Goal: Task Accomplishment & Management: Manage account settings

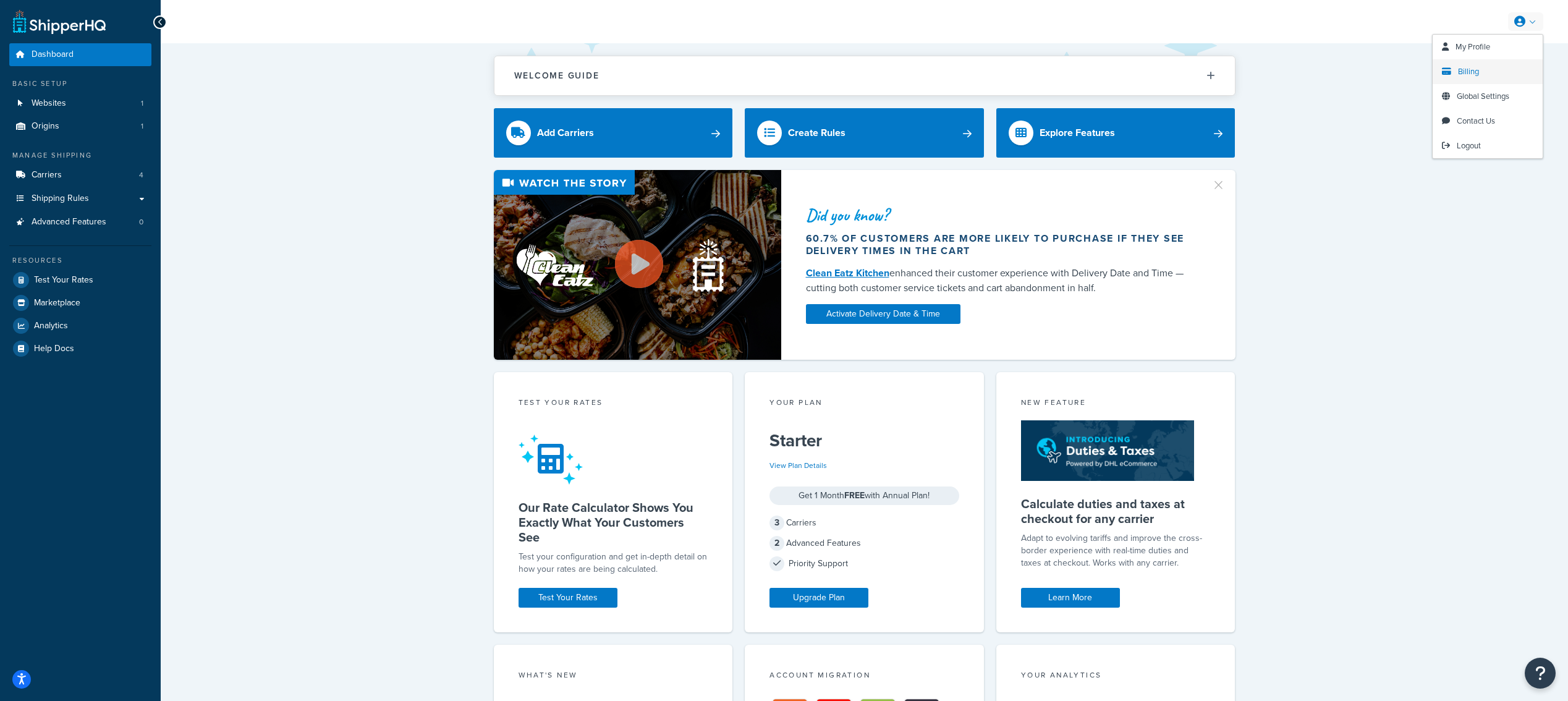
click at [1475, 69] on span "Billing" at bounding box center [1468, 71] width 21 height 11
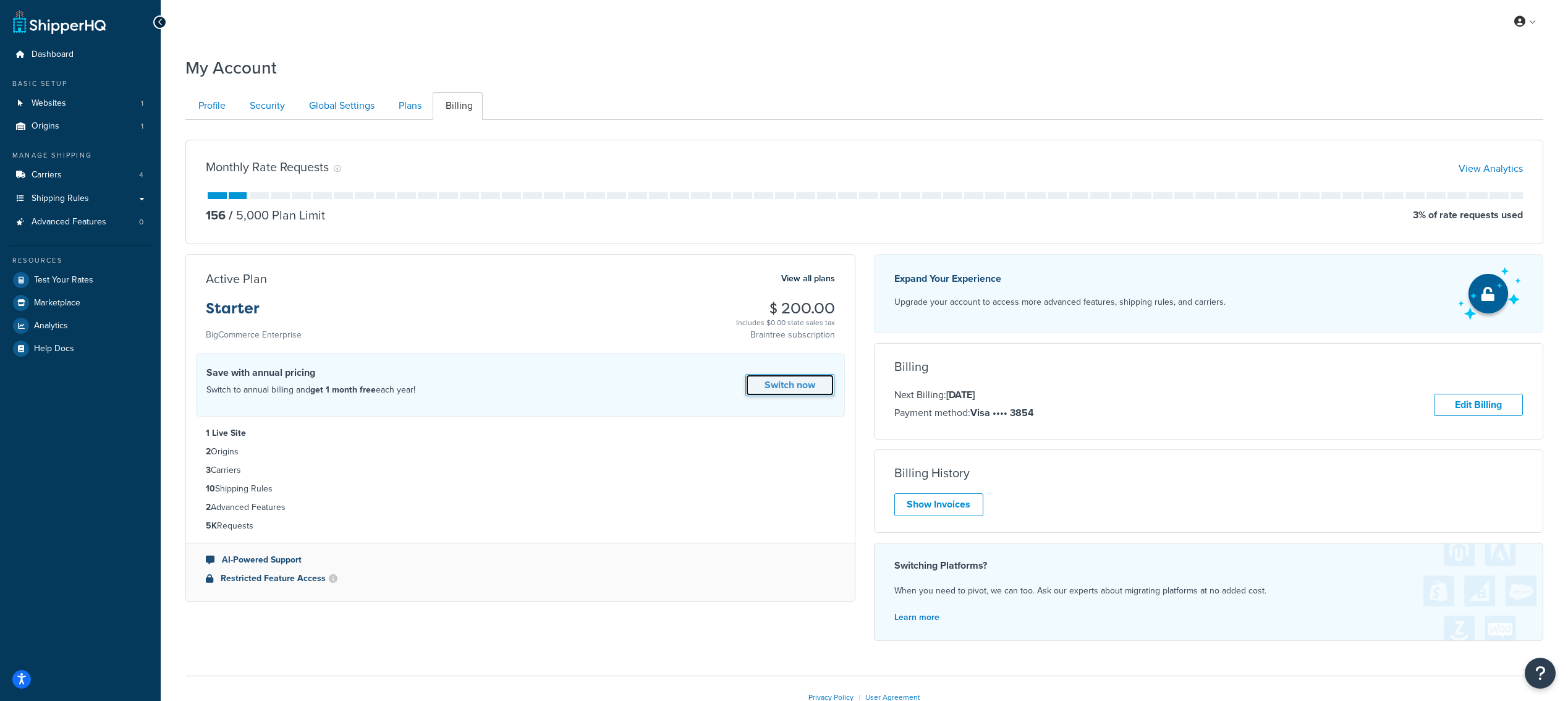
click at [781, 391] on link "Switch now" at bounding box center [790, 385] width 89 height 23
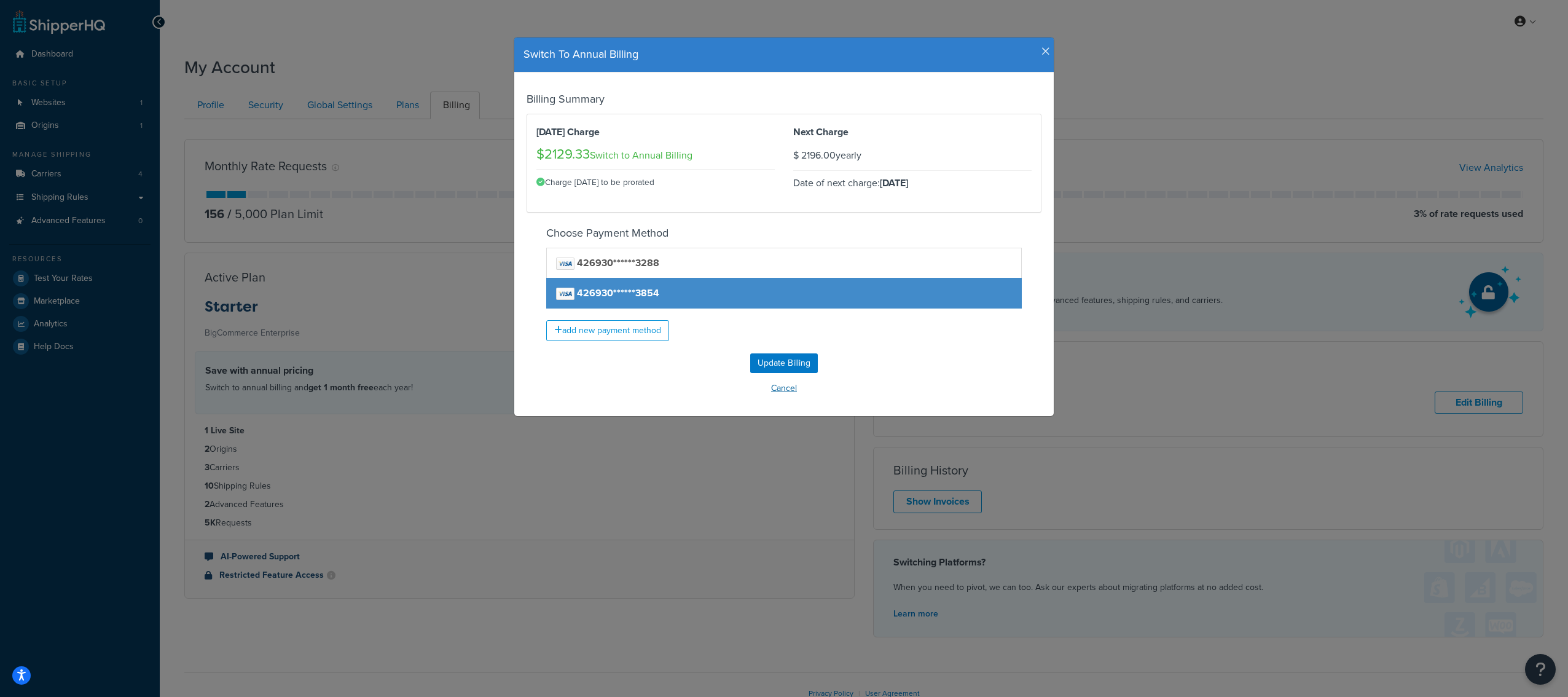
click at [776, 391] on button "Cancel" at bounding box center [784, 388] width 515 height 19
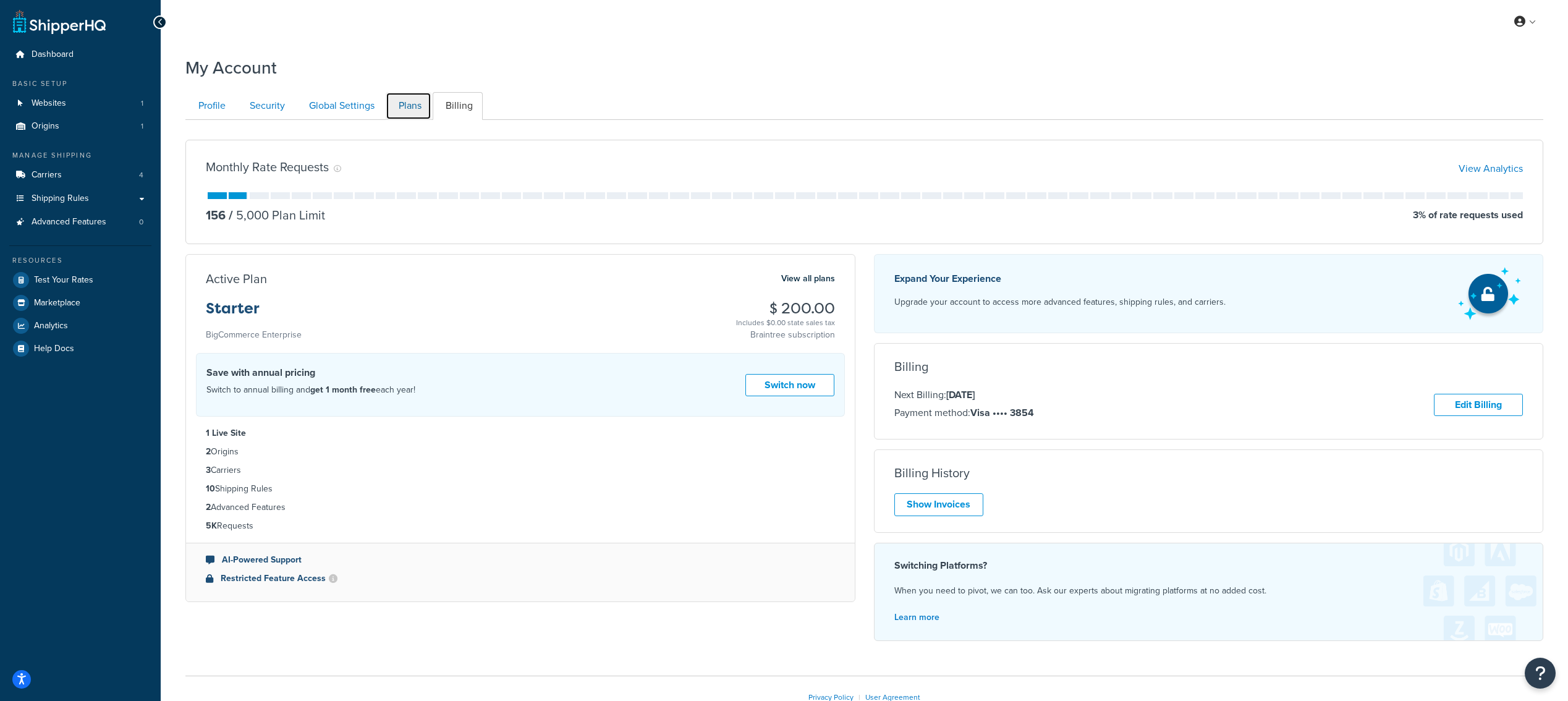
click at [408, 111] on link "Plans" at bounding box center [408, 105] width 45 height 28
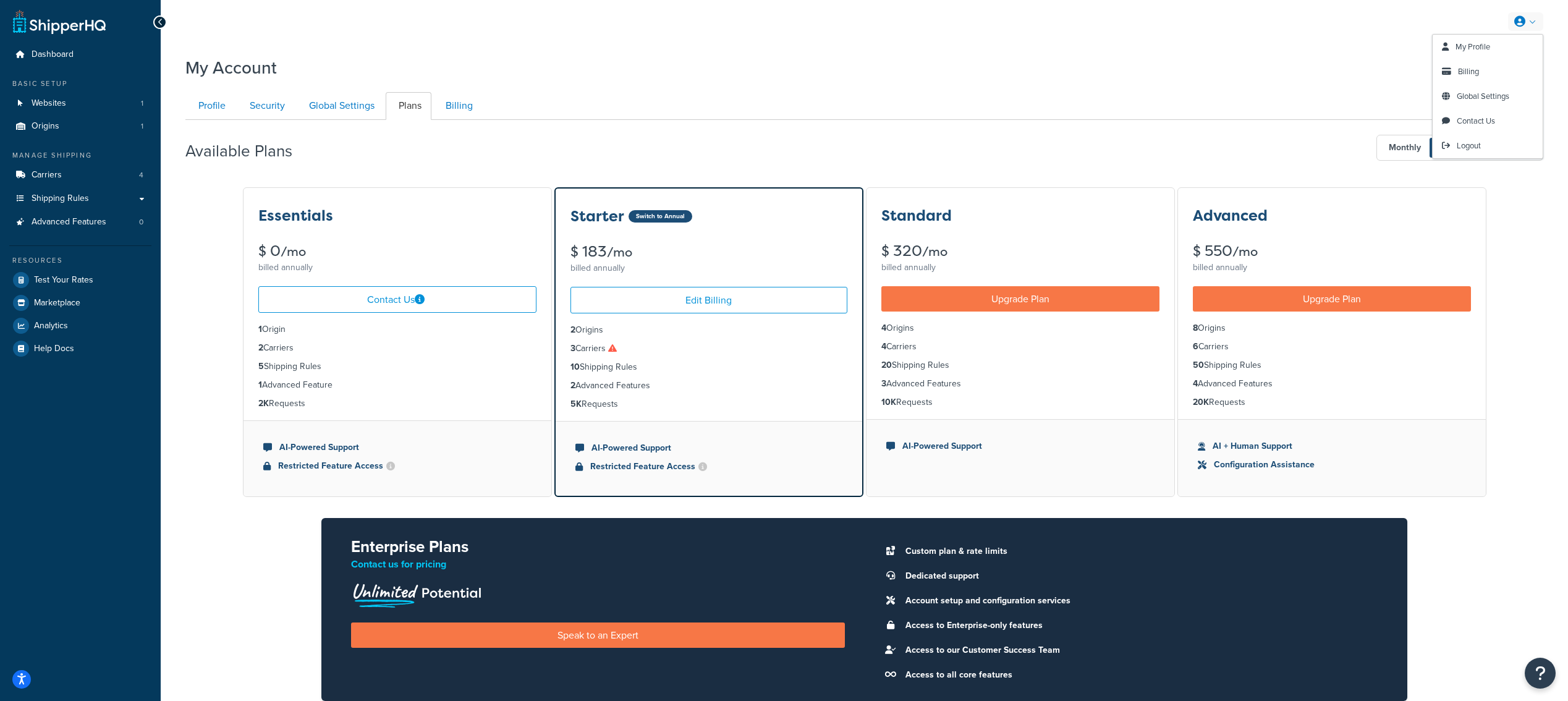
click at [1524, 23] on icon at bounding box center [1520, 22] width 11 height 11
click at [1465, 45] on span "My Profile" at bounding box center [1472, 46] width 35 height 11
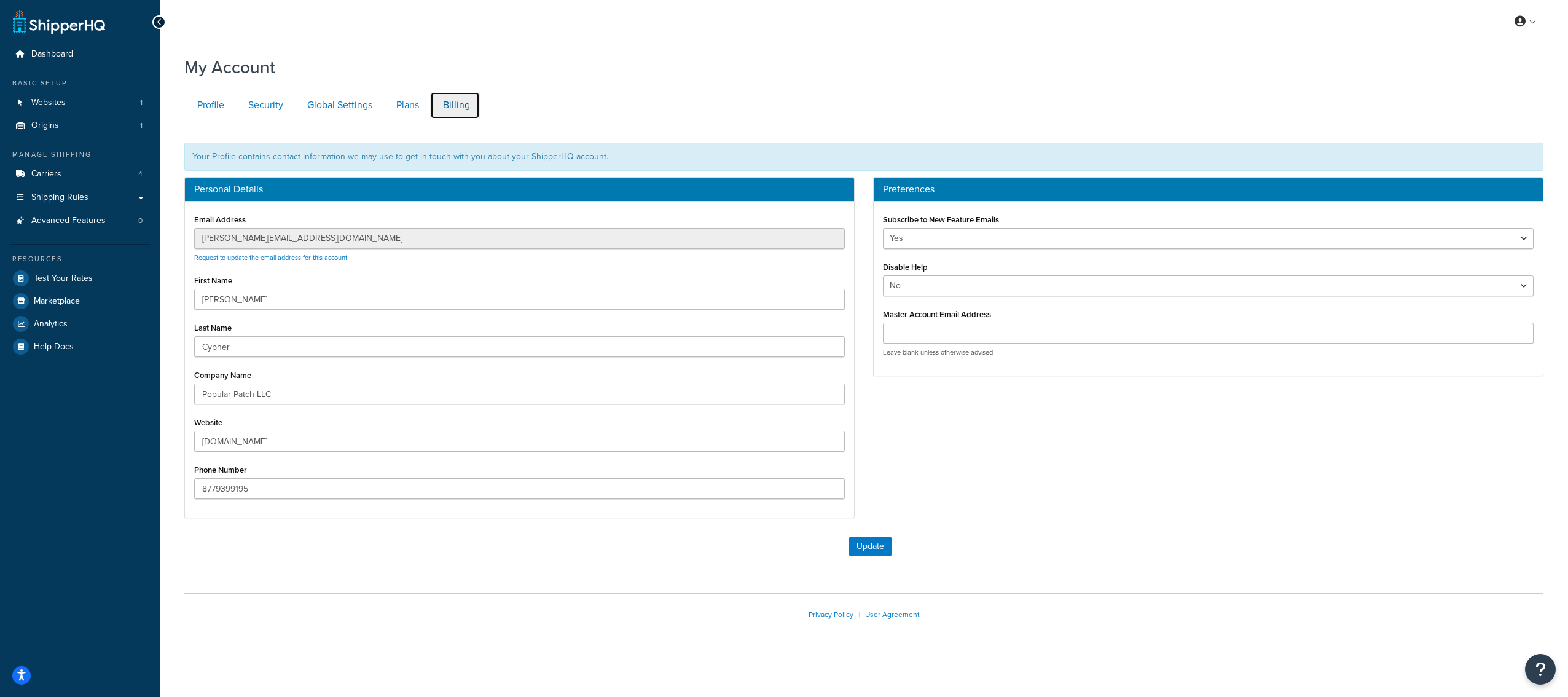
click at [449, 107] on link "Billing" at bounding box center [455, 105] width 50 height 27
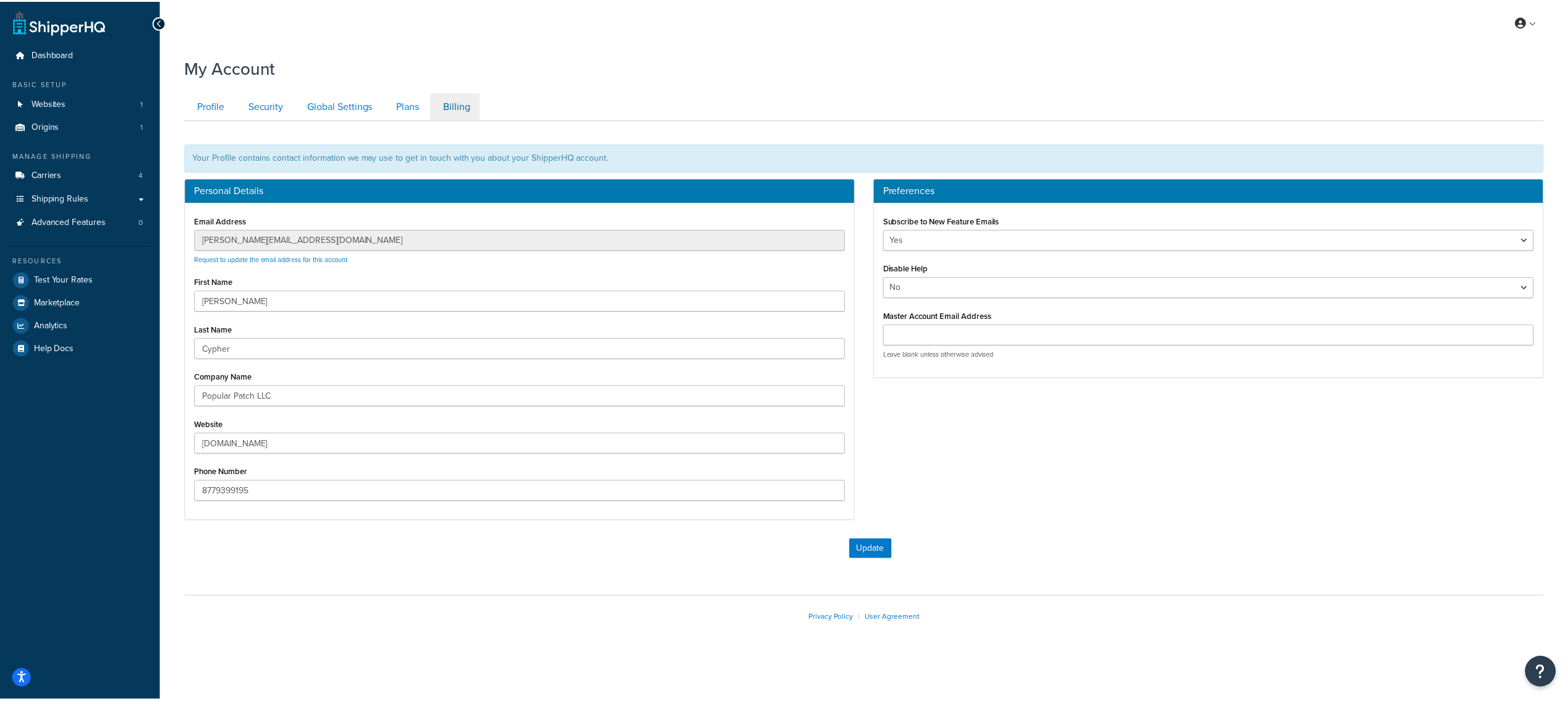
scroll to position [80, 0]
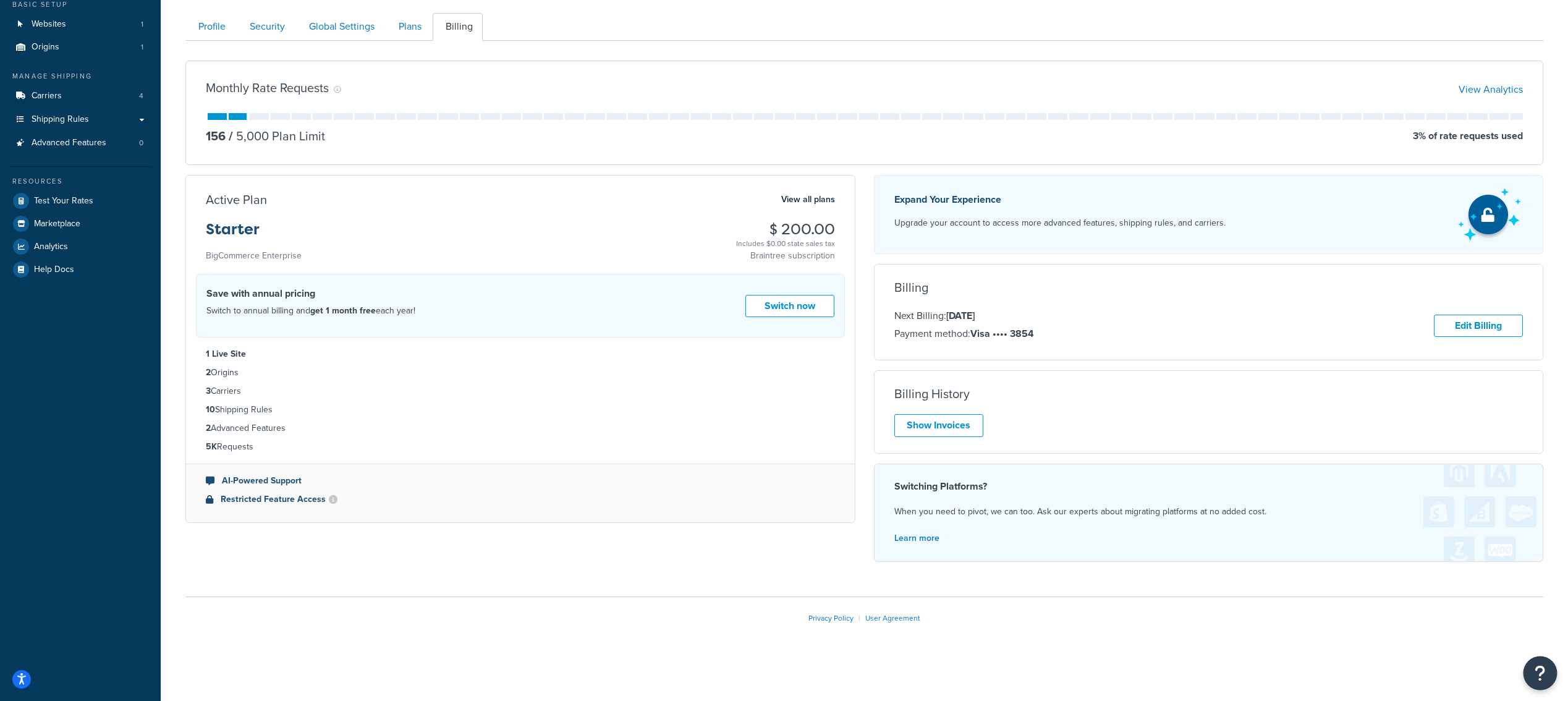
click at [1537, 675] on icon "Open Resource Center" at bounding box center [1540, 673] width 11 height 17
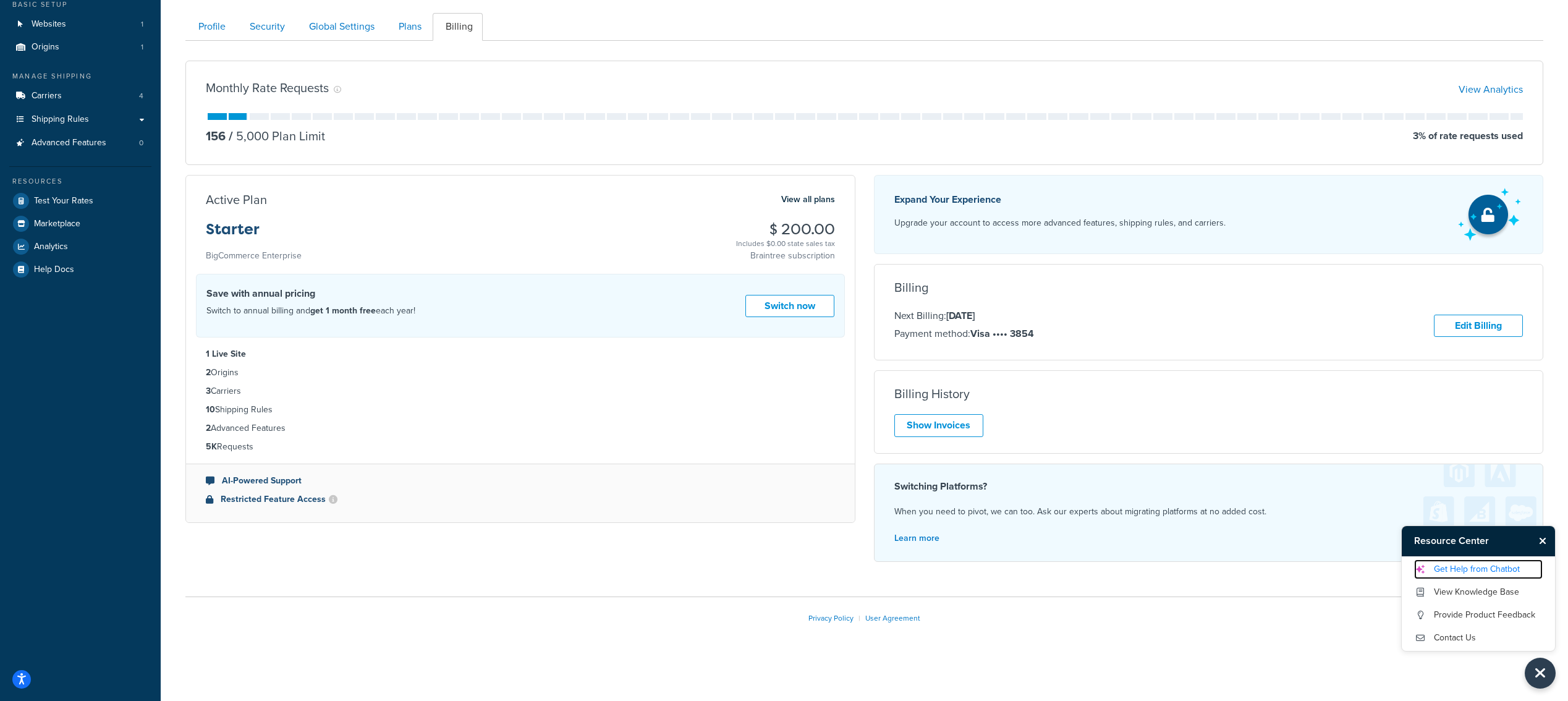
click at [1478, 571] on link "Get Help from Chatbot" at bounding box center [1478, 569] width 128 height 19
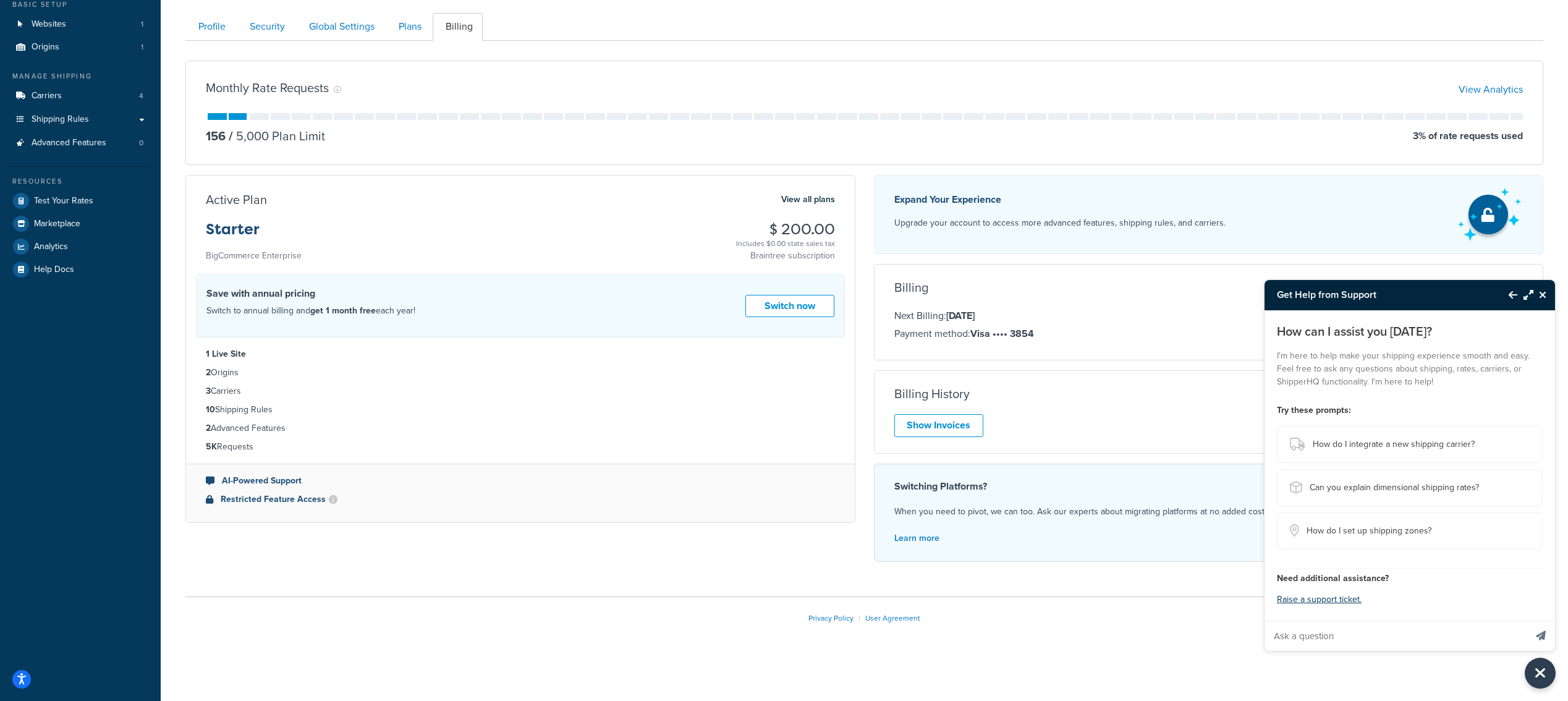
click at [1308, 648] on input "Ask a question" at bounding box center [1394, 635] width 261 height 30
type input "How do I cancel service"
click at [1527, 621] on button "Send message" at bounding box center [1540, 635] width 28 height 30
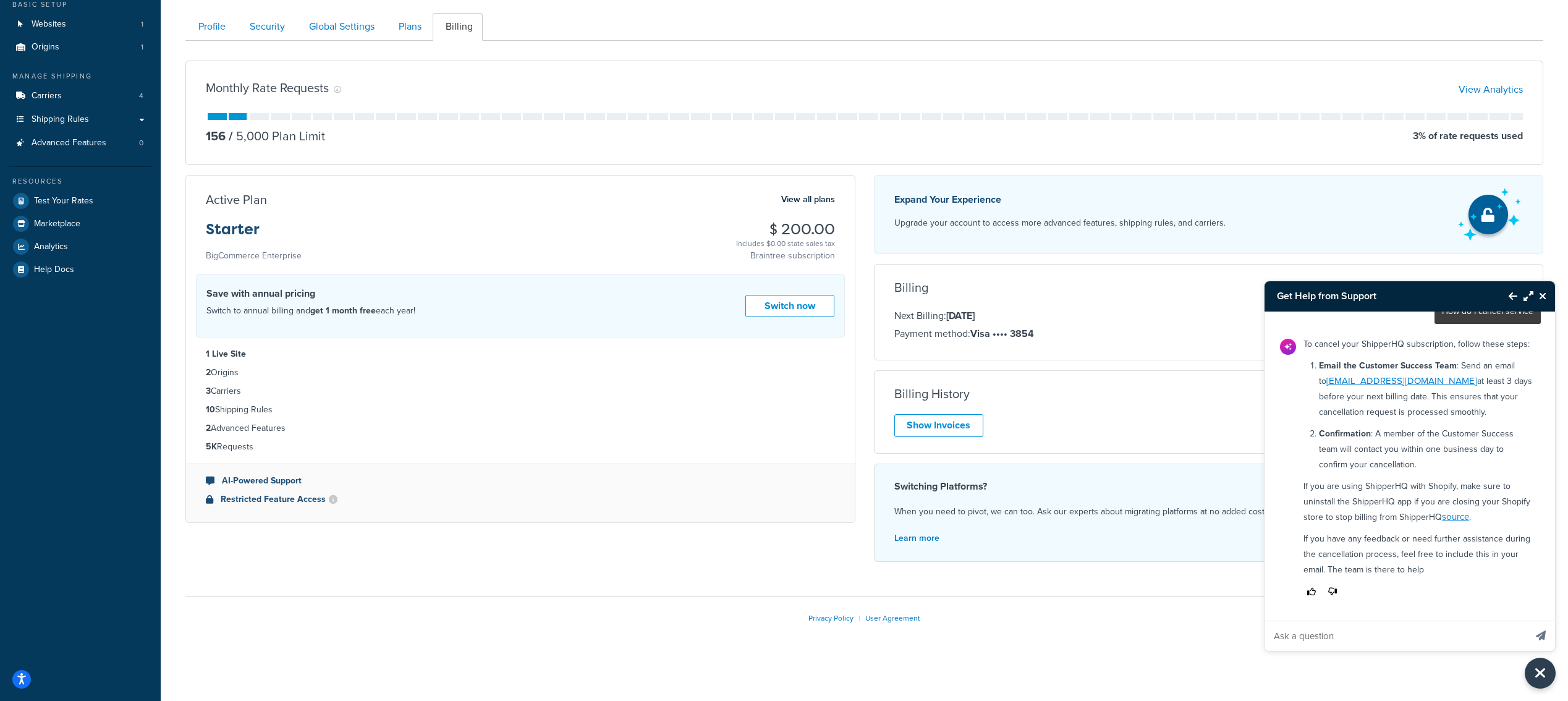
scroll to position [68, 0]
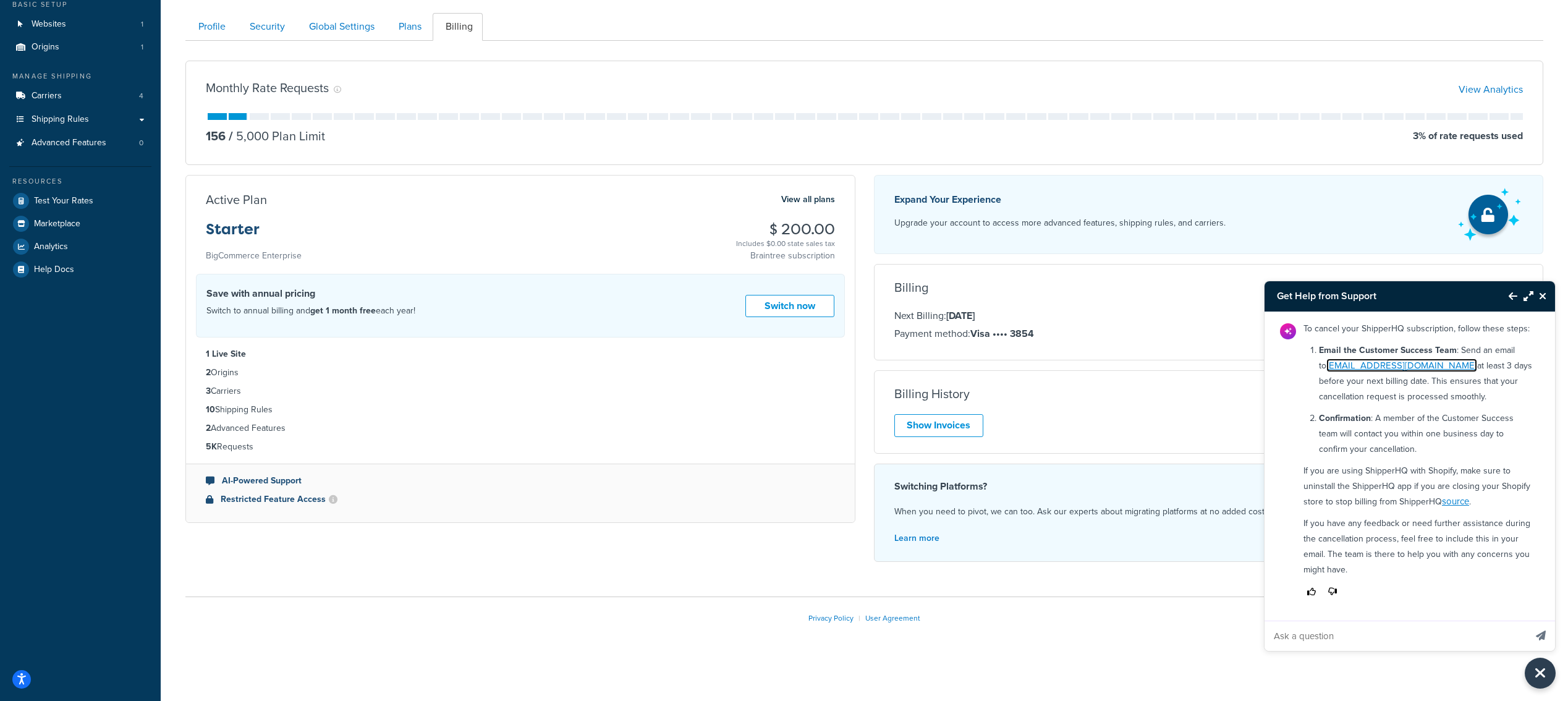
click at [1394, 365] on link "customersuccess@shipperhq.com" at bounding box center [1402, 365] width 151 height 14
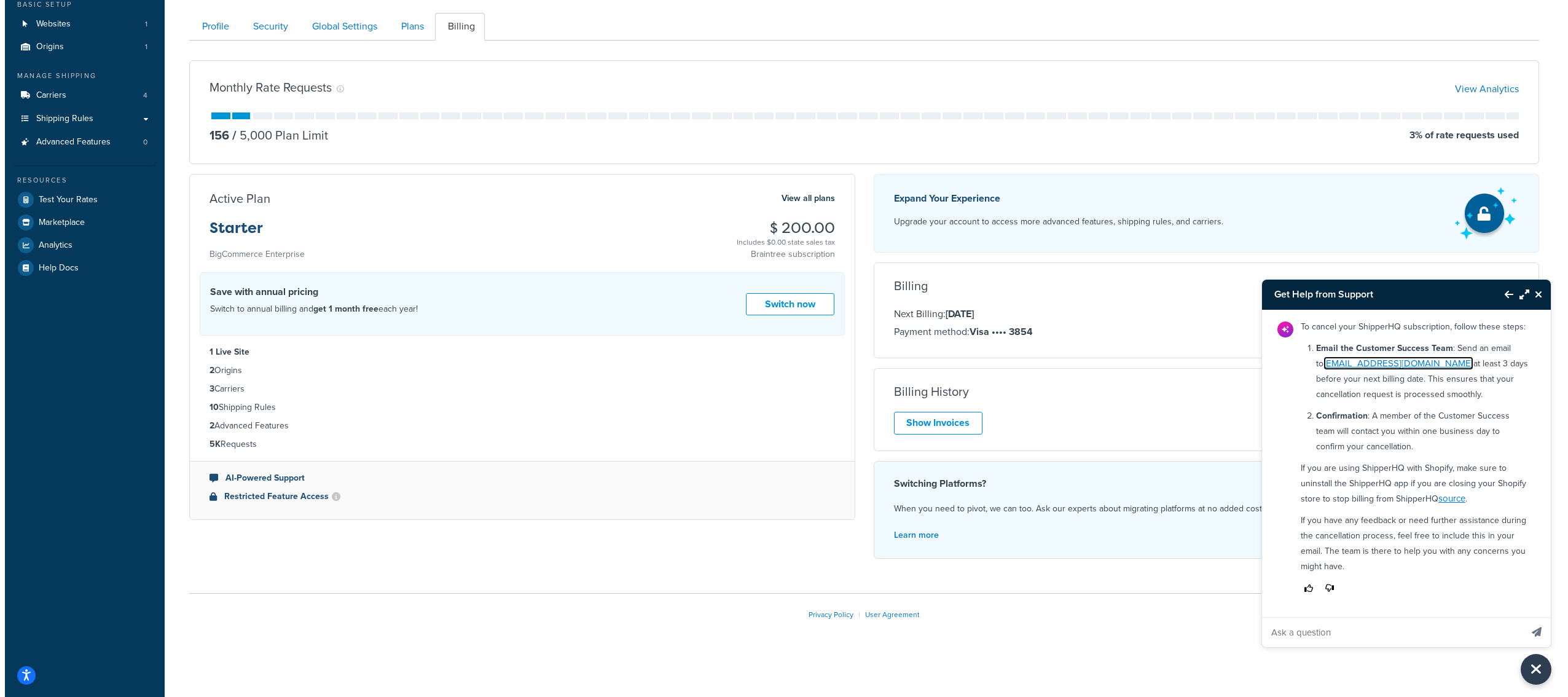
scroll to position [0, 0]
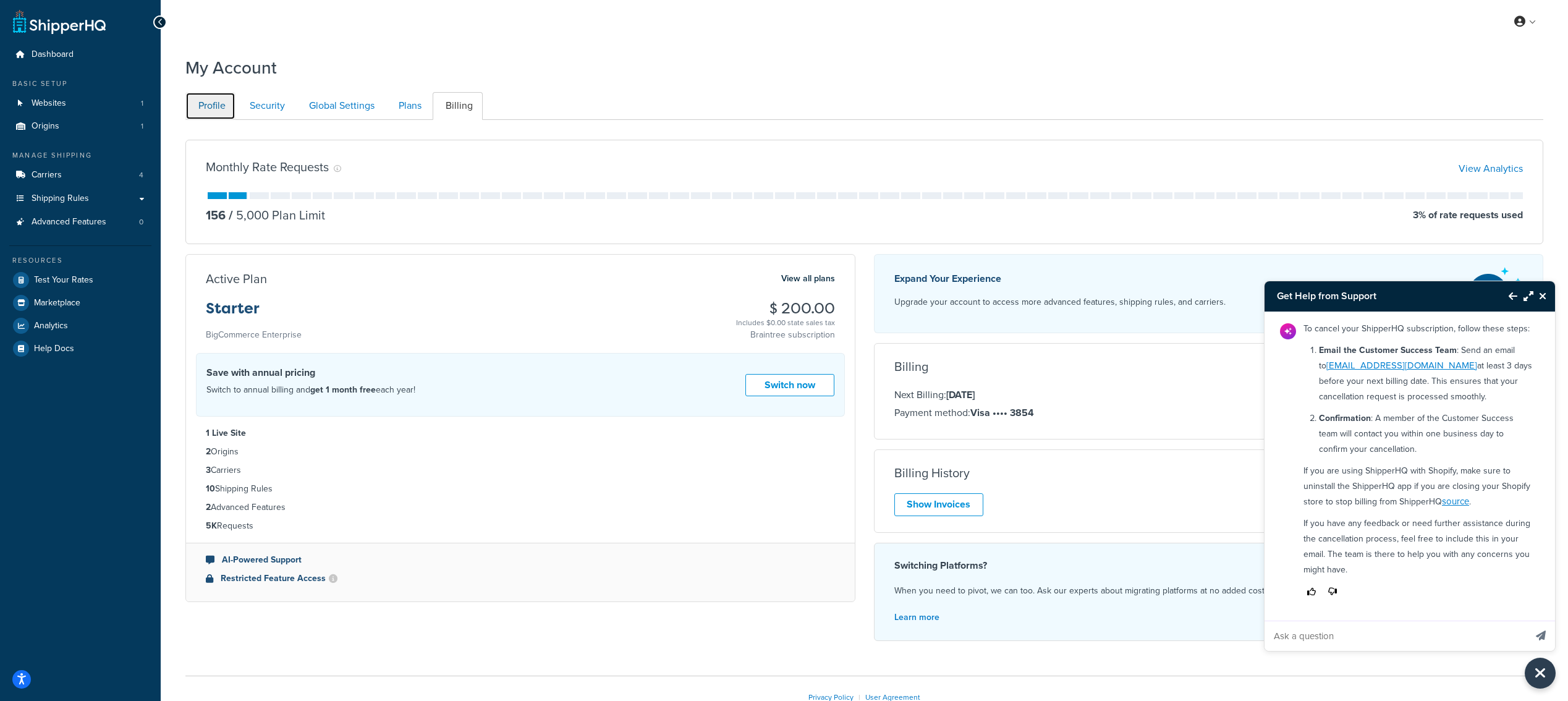
click at [209, 105] on link "Profile" at bounding box center [210, 105] width 50 height 28
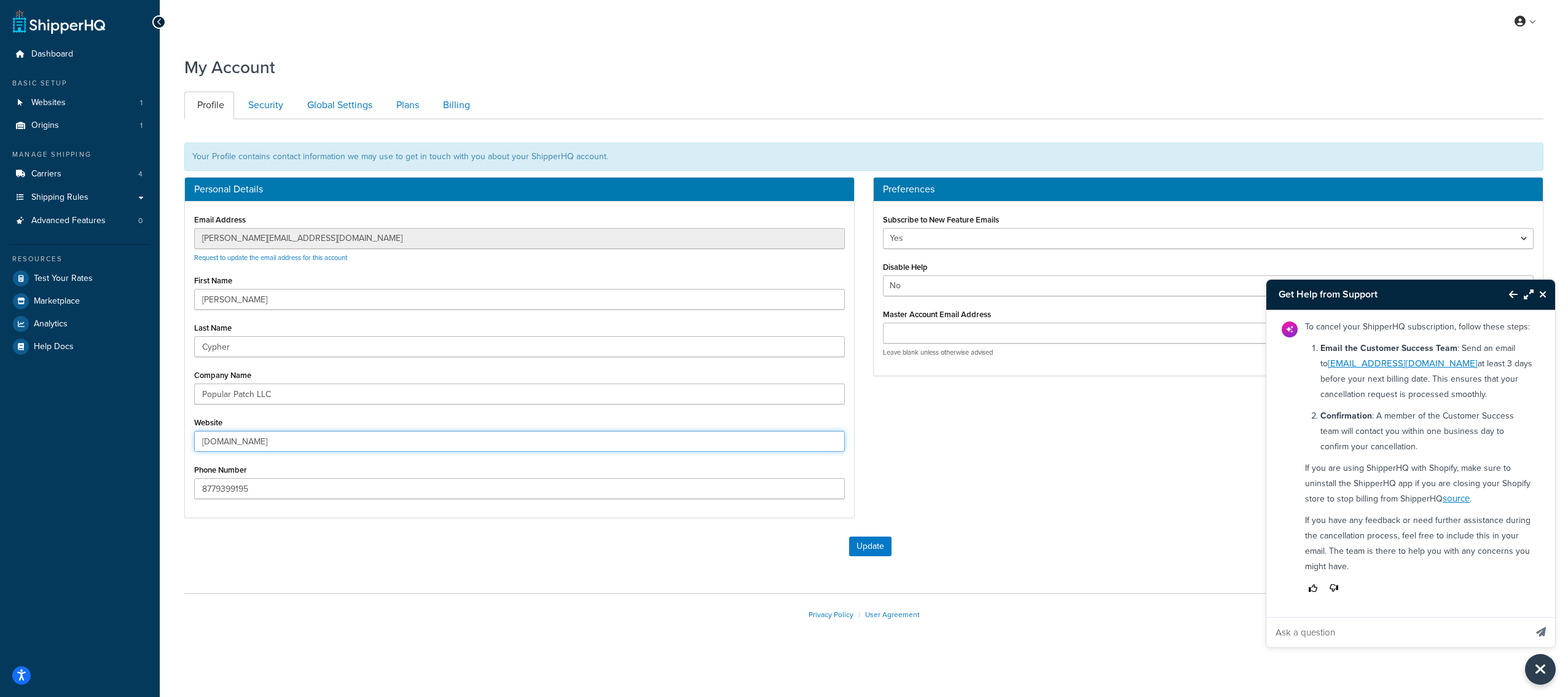
drag, startPoint x: 400, startPoint y: 444, endPoint x: 165, endPoint y: 438, distance: 235.1
click at [165, 438] on div "My Account Contact Us Send Us A Message Contact Information Name * Email * Comp…" at bounding box center [863, 357] width 1408 height 617
click at [420, 102] on link "Plans" at bounding box center [406, 105] width 45 height 27
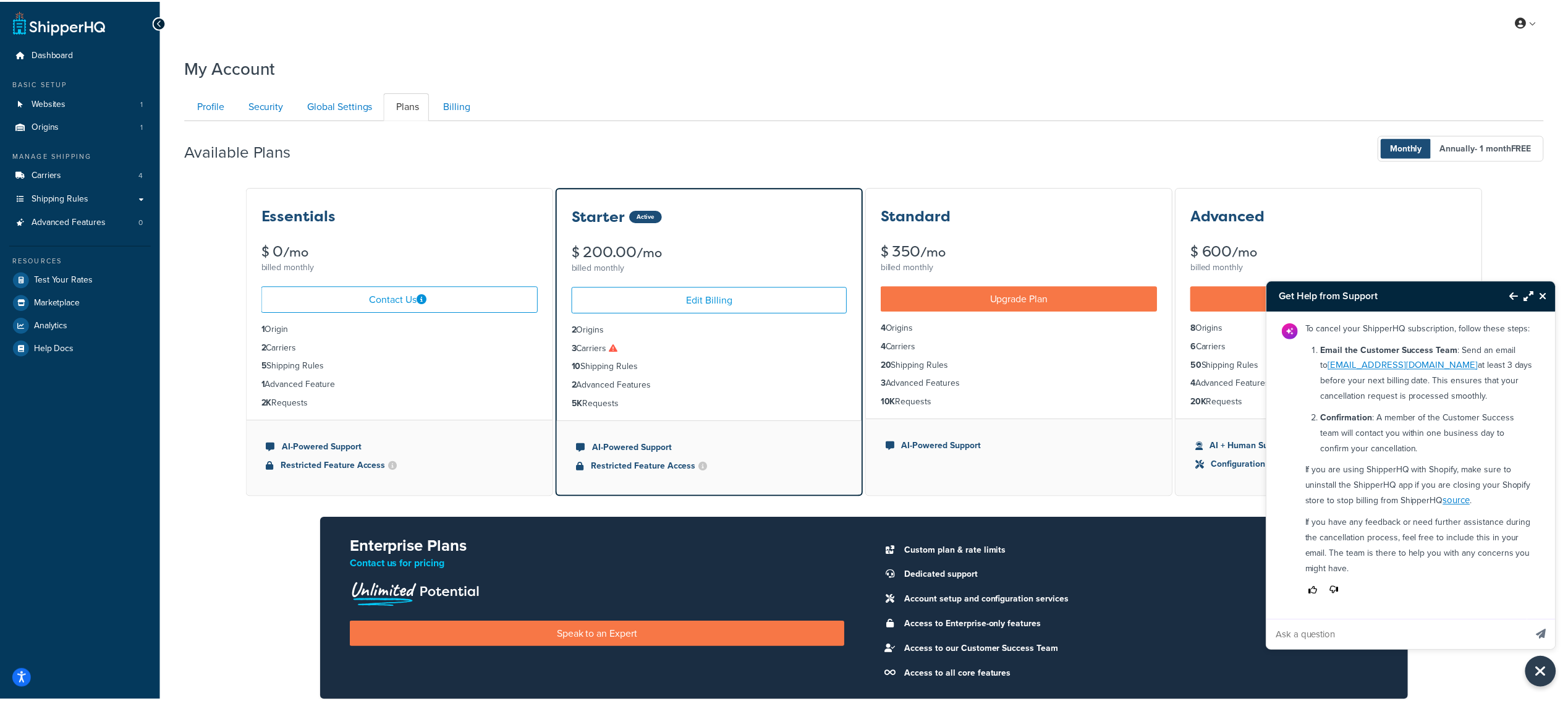
scroll to position [120, 0]
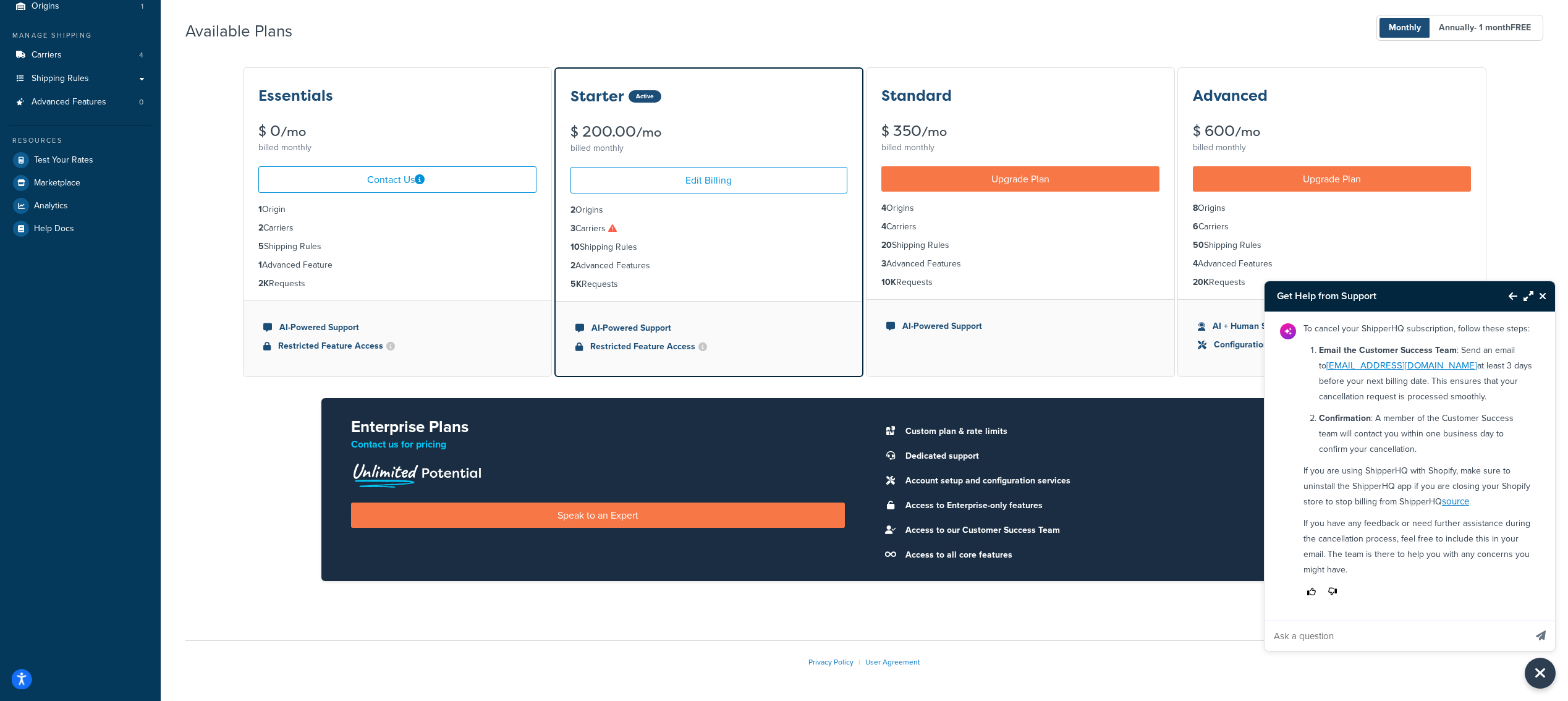
click at [28, 682] on button "Open accessiBe: accessibility options, statement and help" at bounding box center [21, 679] width 20 height 20
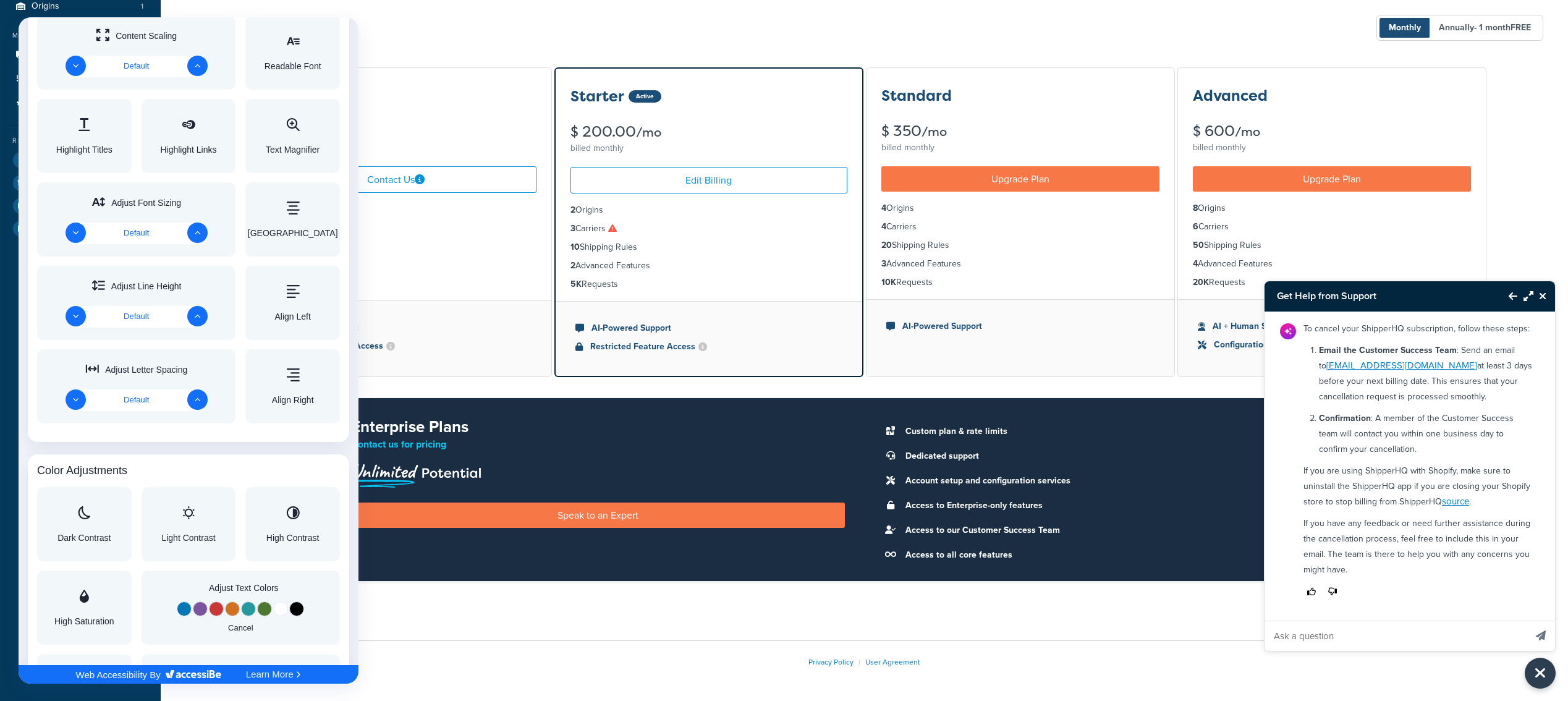
scroll to position [832, 0]
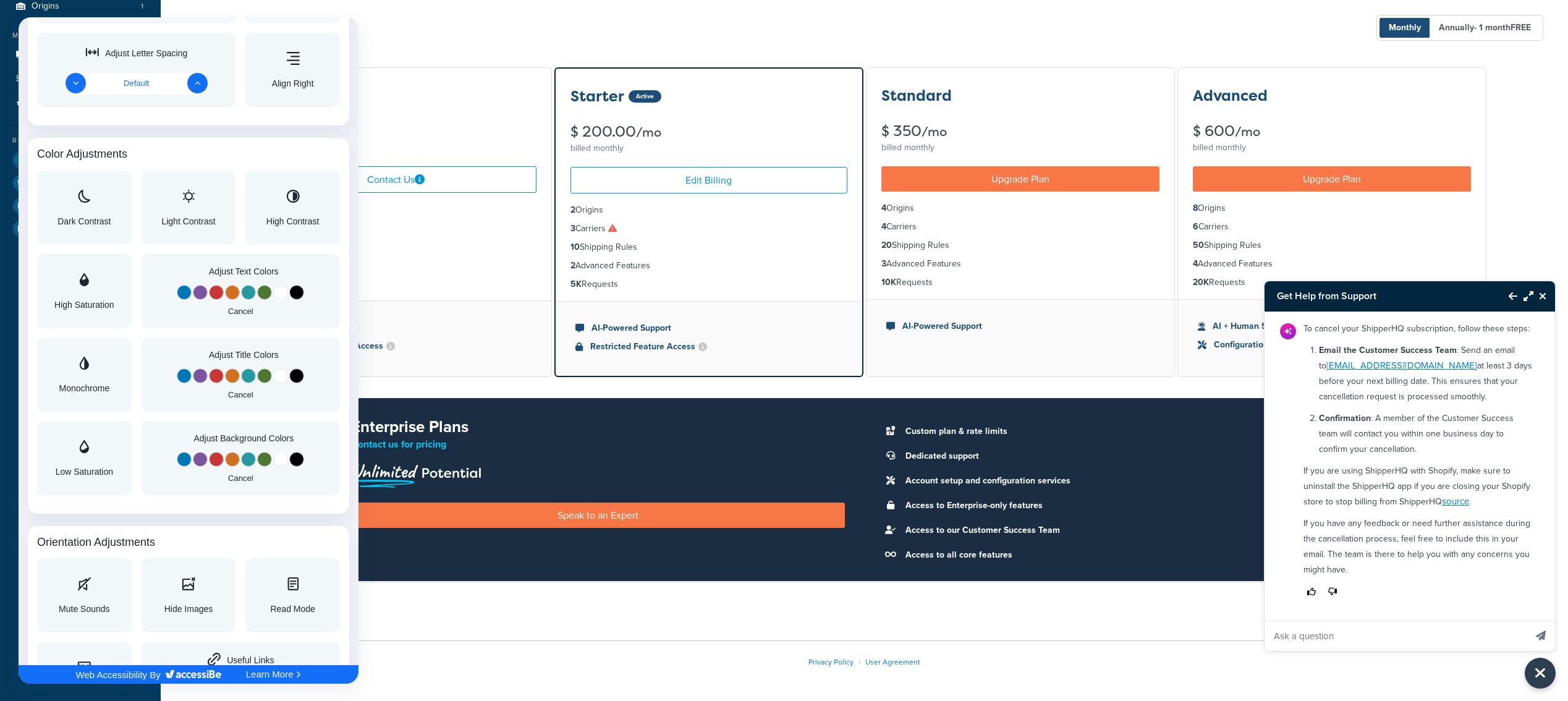
click at [579, 53] on div at bounding box center [784, 350] width 1568 height 701
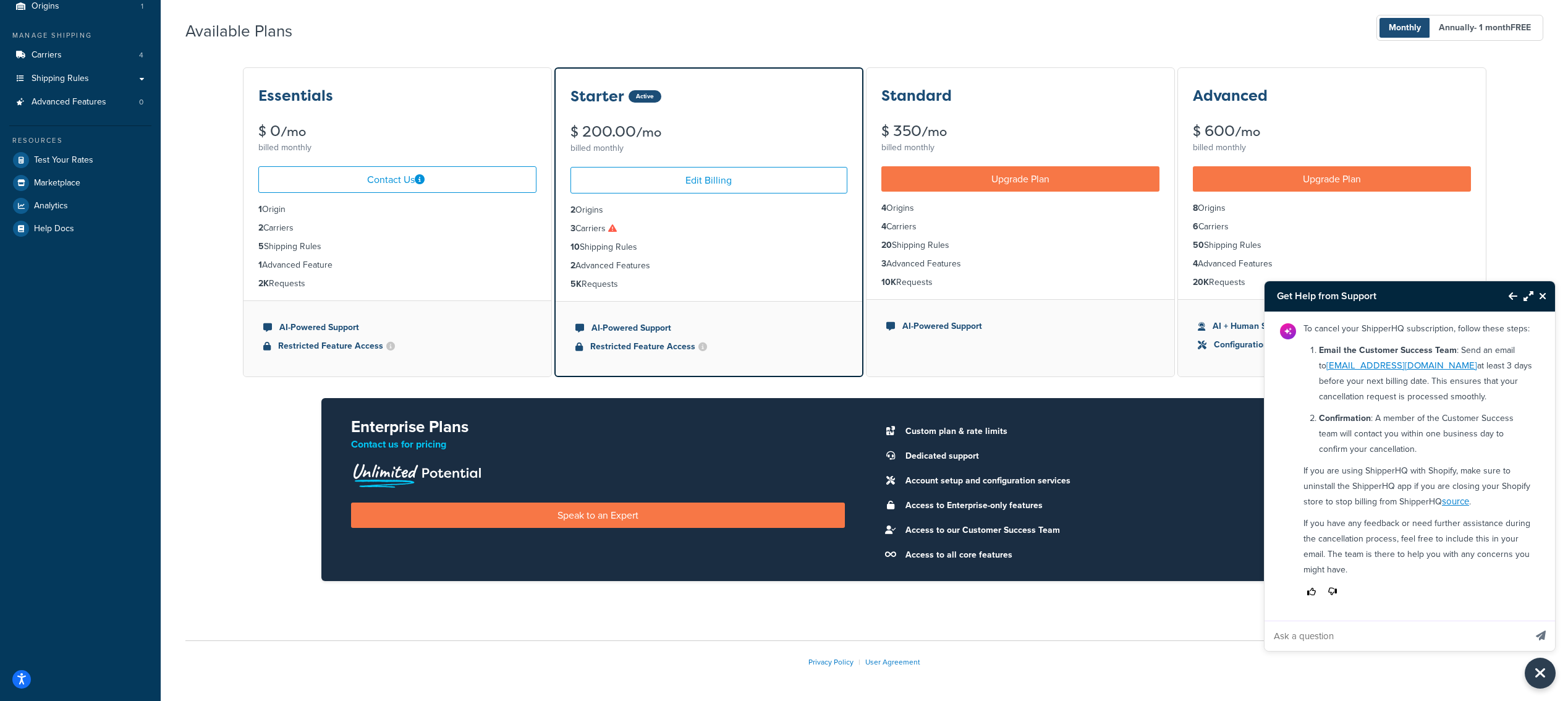
scroll to position [0, 0]
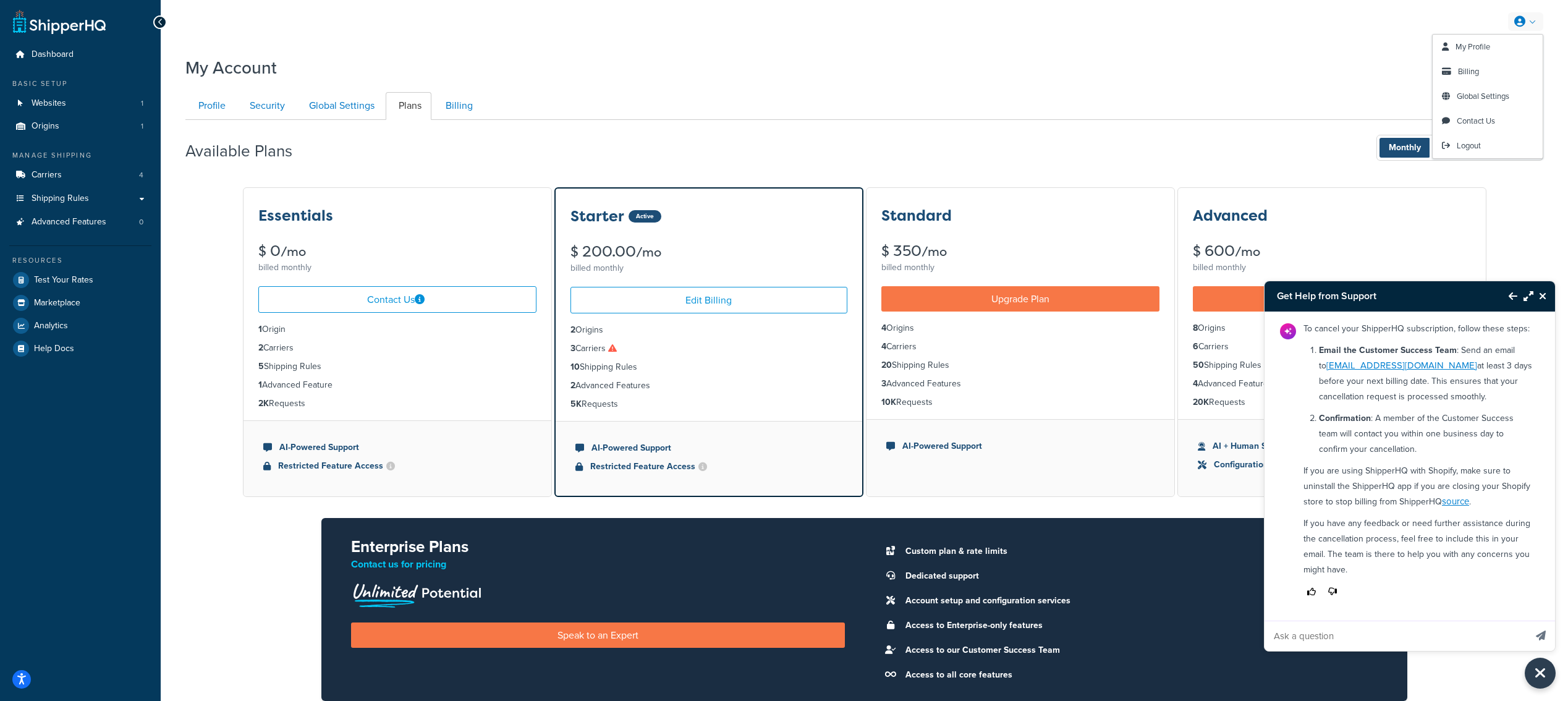
click at [1530, 21] on link at bounding box center [1525, 21] width 35 height 19
